Goal: Task Accomplishment & Management: Manage account settings

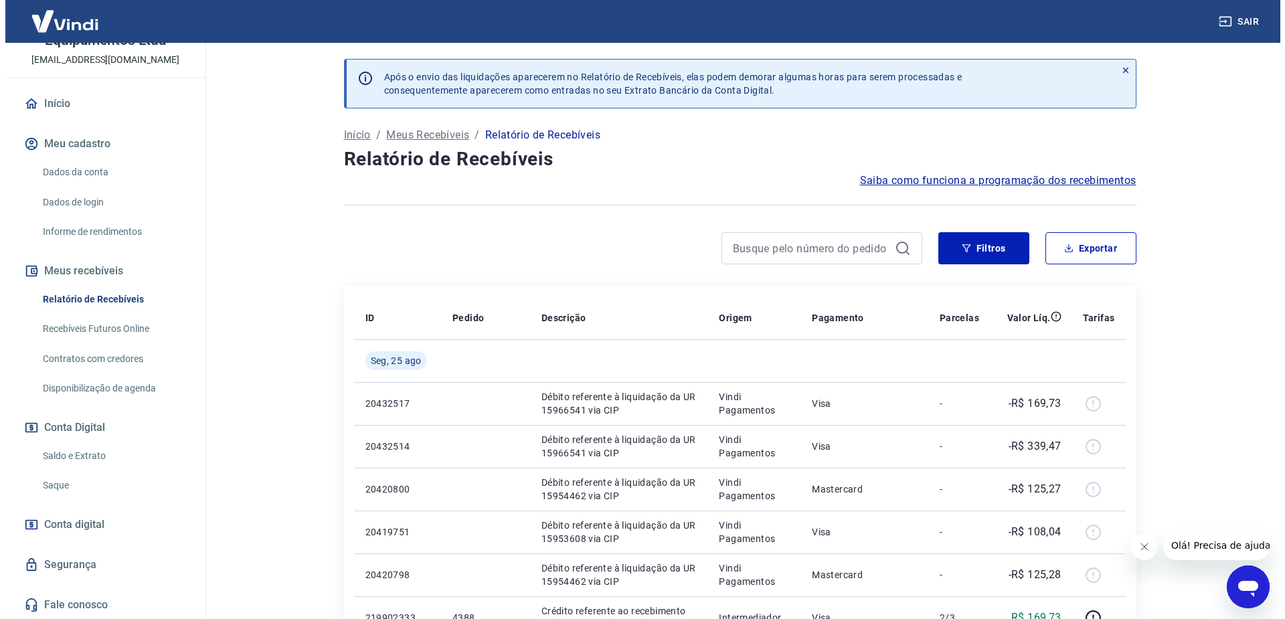
scroll to position [94, 0]
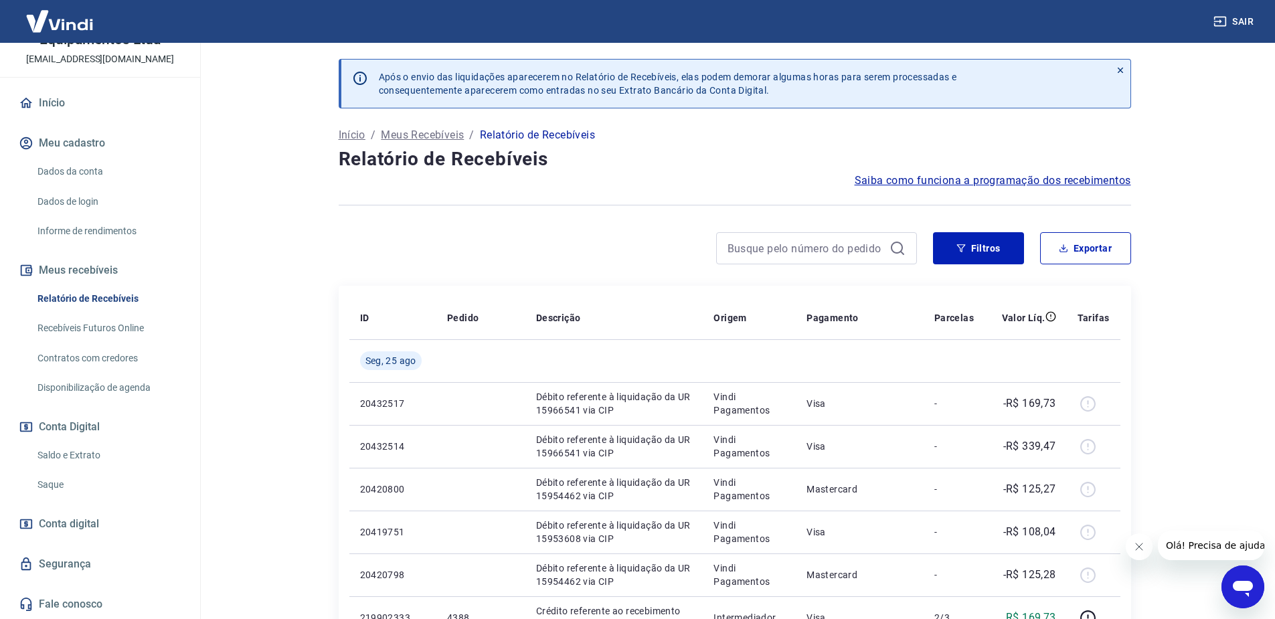
click at [62, 456] on link "Saldo e Extrato" at bounding box center [108, 455] width 152 height 27
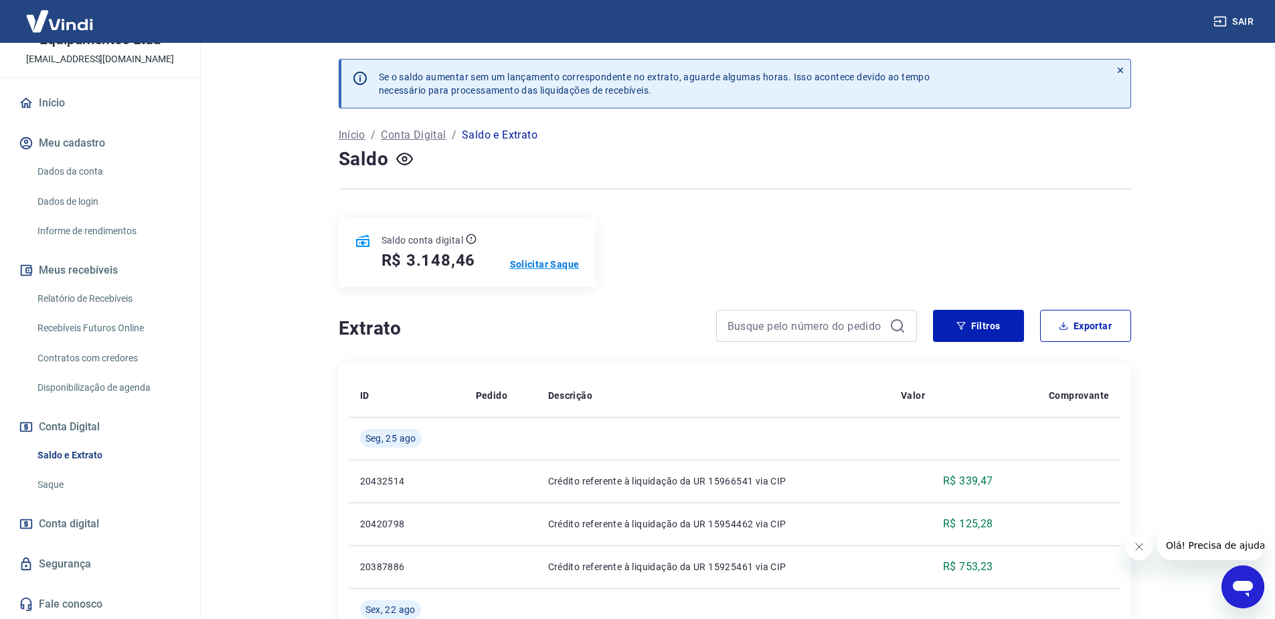
click at [568, 261] on p "Solicitar Saque" at bounding box center [545, 264] width 70 height 13
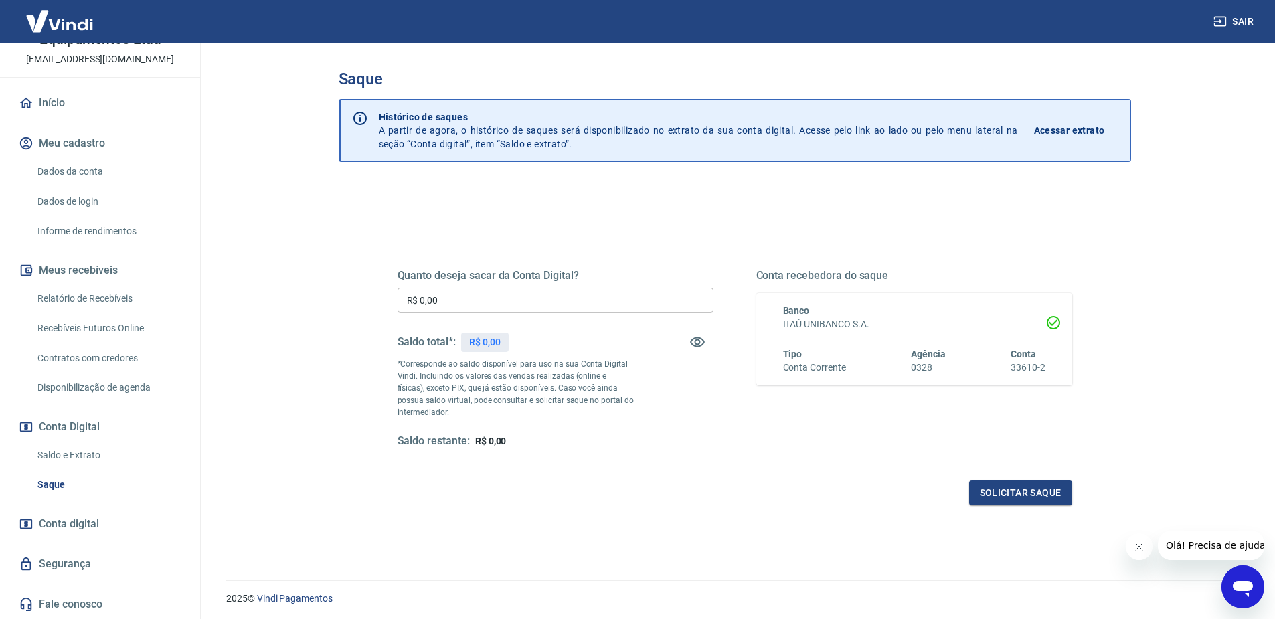
click at [535, 304] on input "R$ 0,00" at bounding box center [556, 300] width 316 height 25
type input "R$ 3.148,46"
click at [1011, 486] on button "Solicitar saque" at bounding box center [1020, 493] width 103 height 25
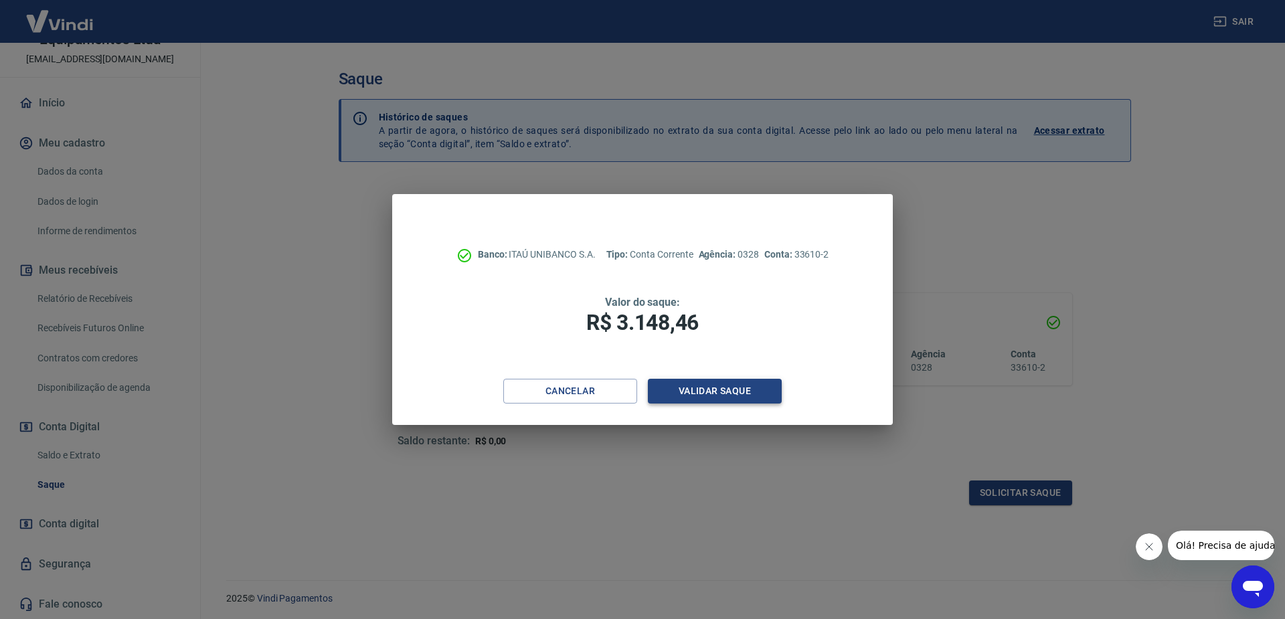
click at [702, 387] on button "Validar saque" at bounding box center [715, 391] width 134 height 25
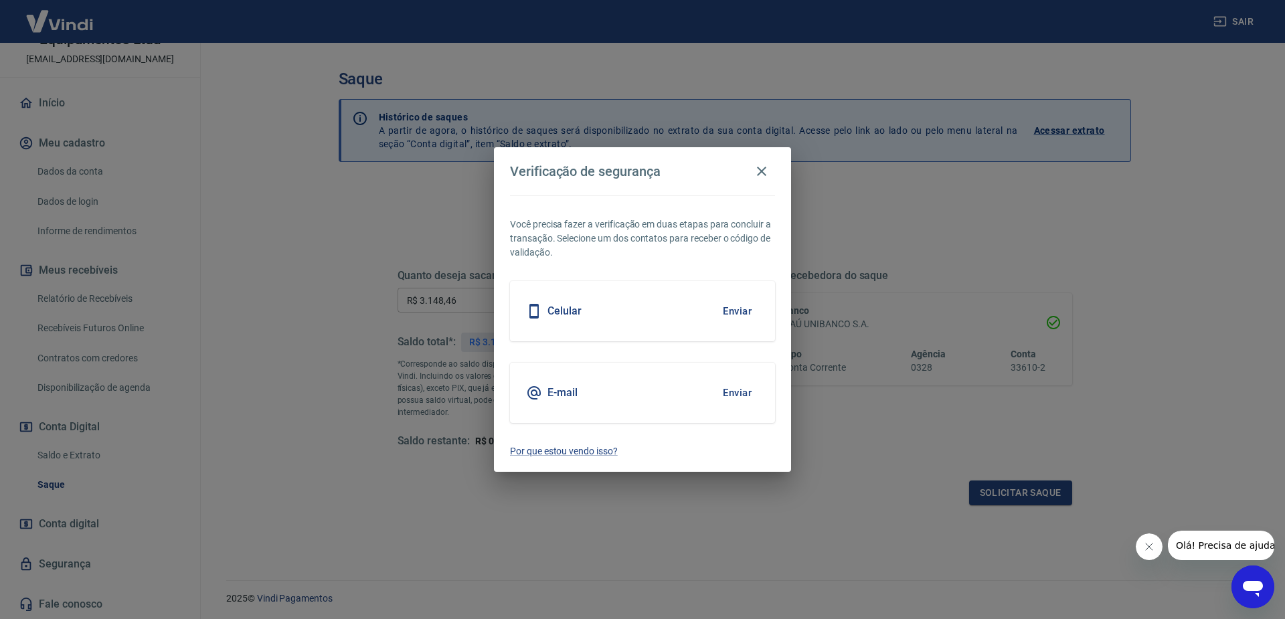
click at [566, 307] on h5 "Celular" at bounding box center [564, 311] width 34 height 13
click at [748, 305] on button "Enviar" at bounding box center [737, 311] width 44 height 28
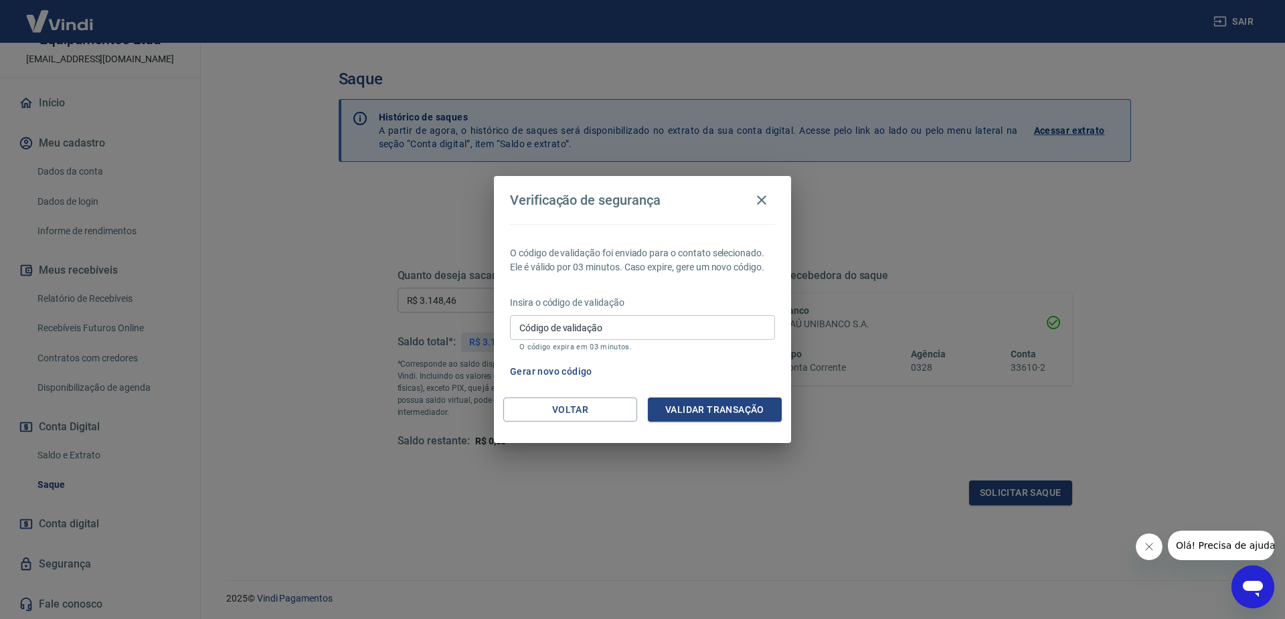
click at [725, 328] on input "Código de validação" at bounding box center [642, 327] width 265 height 25
type input "593853"
click at [736, 414] on button "Validar transação" at bounding box center [715, 410] width 134 height 25
